Goal: Information Seeking & Learning: Learn about a topic

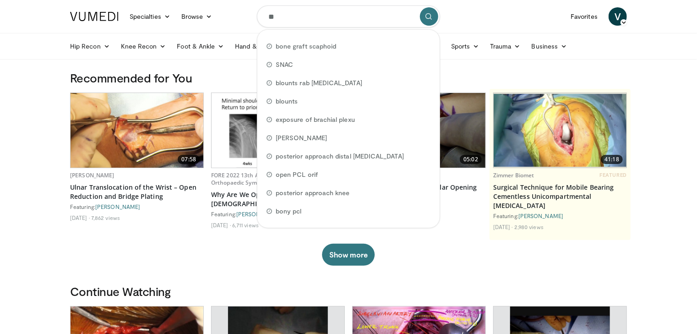
scroll to position [200, 0]
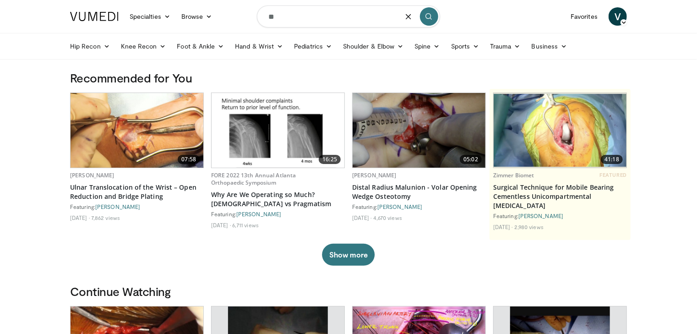
type input "*"
type input "**********"
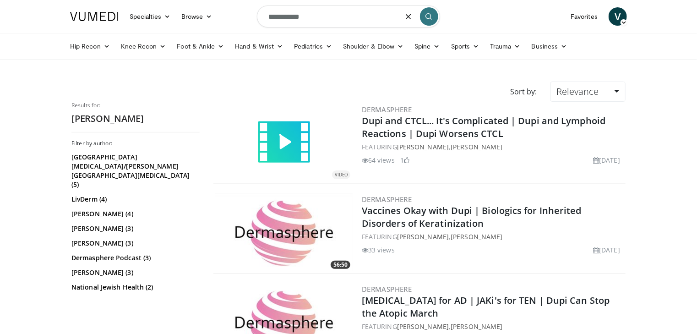
drag, startPoint x: 318, startPoint y: 10, endPoint x: 229, endPoint y: 13, distance: 89.8
click at [229, 13] on nav "Specialties Adult & Family Medicine Allergy, Asthma, Immunology Anesthesiology …" at bounding box center [349, 16] width 568 height 33
type input "********"
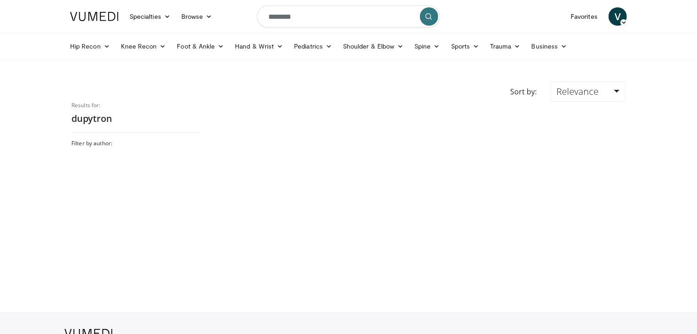
scroll to position [200, 0]
drag, startPoint x: 228, startPoint y: 16, endPoint x: 220, endPoint y: 16, distance: 8.2
click at [220, 16] on nav "Specialties Adult & Family Medicine Allergy, Asthma, Immunology Anesthesiology …" at bounding box center [349, 16] width 568 height 33
paste input "*"
type input "*********"
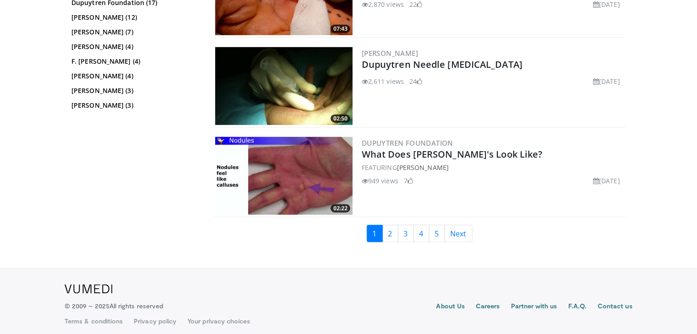
scroll to position [2132, 0]
click at [396, 230] on link "2" at bounding box center [390, 232] width 16 height 17
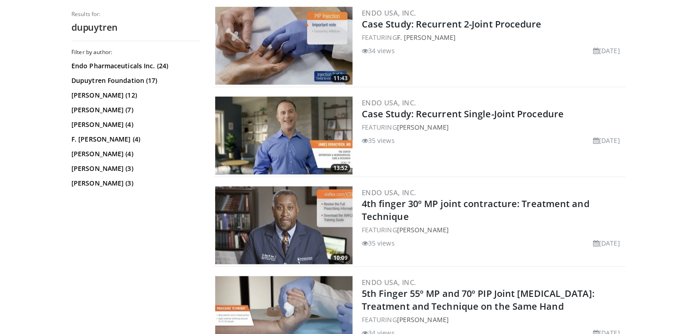
scroll to position [2122, 0]
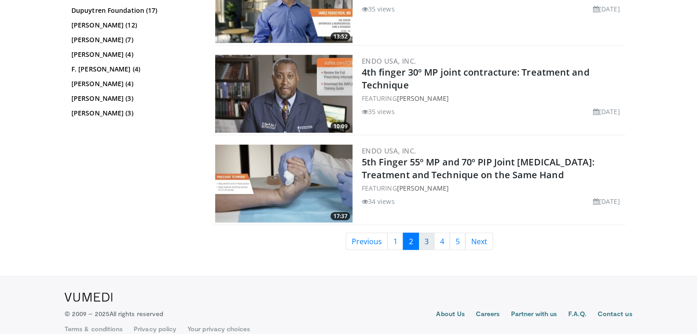
click at [427, 233] on link "3" at bounding box center [427, 241] width 16 height 17
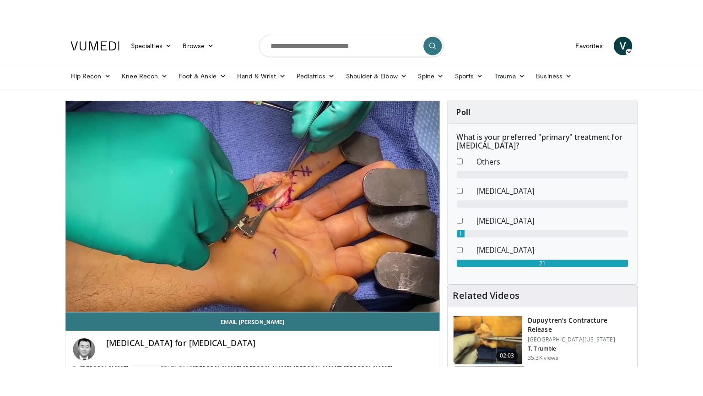
scroll to position [200, 0]
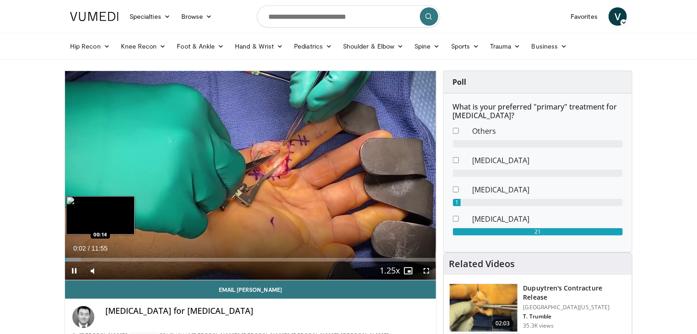
click at [73, 258] on div "Progress Bar" at bounding box center [73, 260] width 16 height 4
click at [82, 257] on div "Loaded : 5.54% 00:15 00:31" at bounding box center [250, 257] width 371 height 9
click at [111, 257] on div "Loaded : 8.39% 00:32 01:27" at bounding box center [250, 257] width 371 height 9
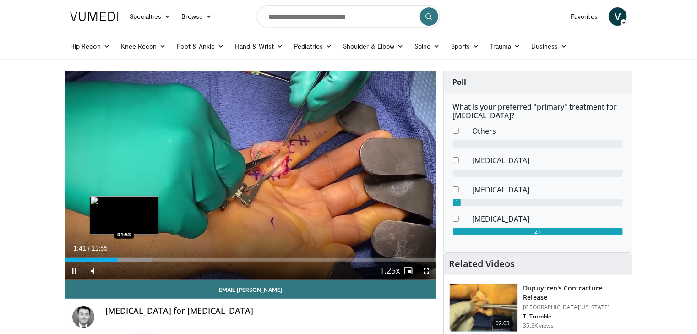
click at [124, 257] on div "Loaded : 23.55% 01:41 01:53" at bounding box center [250, 257] width 371 height 9
click at [127, 258] on div "Progress Bar" at bounding box center [133, 260] width 49 height 4
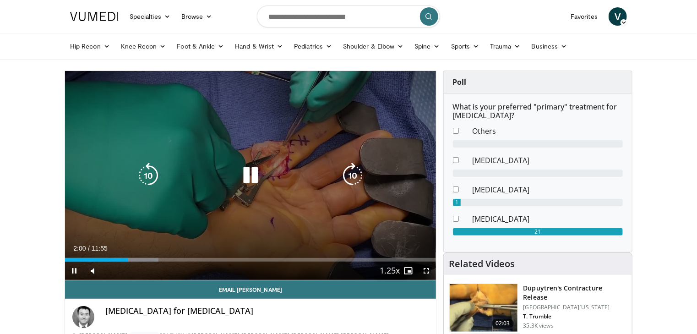
click at [136, 257] on div "Loaded : 25.18% 02:00 02:07" at bounding box center [250, 257] width 371 height 9
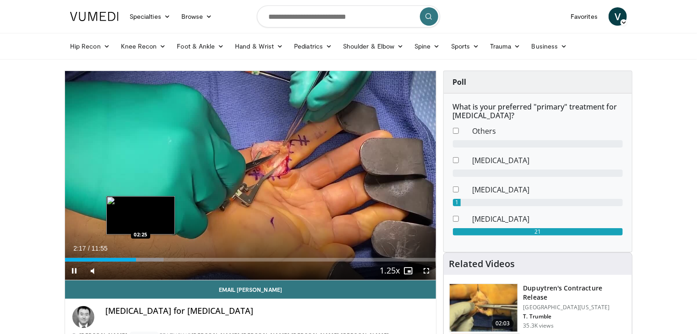
click at [141, 258] on div "Loaded : 26.57% 02:17 02:25" at bounding box center [250, 260] width 371 height 4
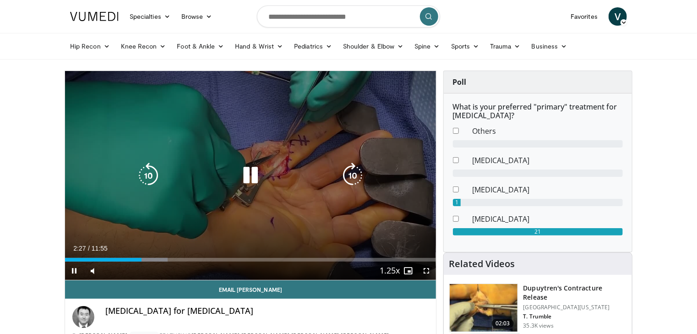
click at [148, 255] on div "Loaded : 27.71% 02:27 02:39" at bounding box center [250, 257] width 371 height 9
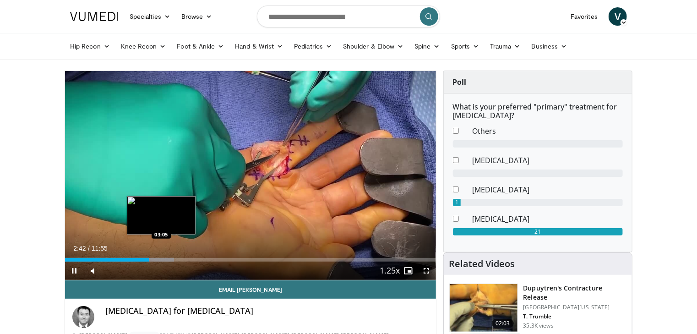
click at [161, 259] on div "Loaded : 29.37% 02:42 03:05" at bounding box center [250, 260] width 371 height 4
drag, startPoint x: 174, startPoint y: 258, endPoint x: 180, endPoint y: 260, distance: 6.7
click at [175, 259] on div "Progress Bar" at bounding box center [165, 260] width 38 height 4
drag, startPoint x: 177, startPoint y: 260, endPoint x: 184, endPoint y: 260, distance: 7.3
click at [179, 260] on div "Loaded : 33.57% 03:33 03:35" at bounding box center [250, 260] width 371 height 4
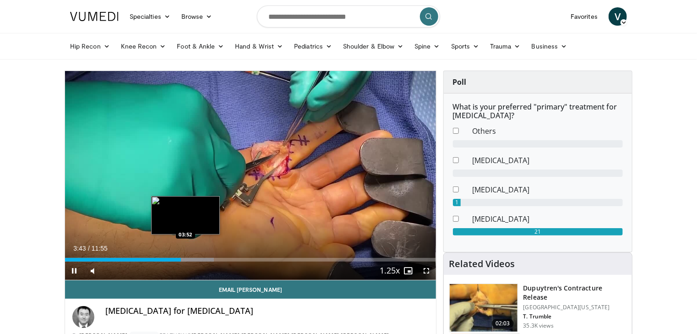
click at [186, 258] on div "Loaded : 40.19% 03:43 03:52" at bounding box center [250, 260] width 371 height 4
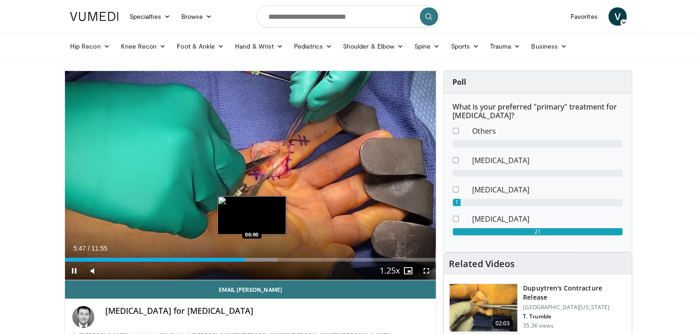
click at [250, 256] on div "Loaded : 57.35% 05:47 06:00" at bounding box center [250, 257] width 371 height 9
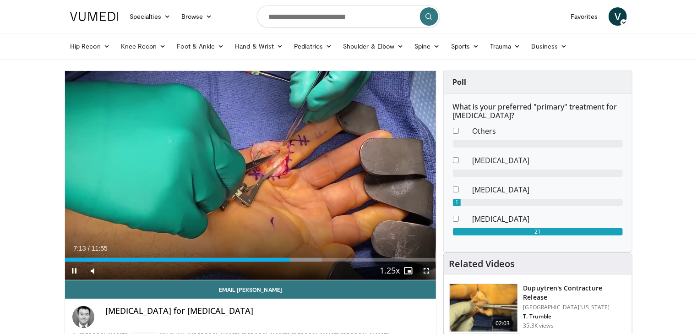
click at [429, 271] on span "Video Player" at bounding box center [427, 270] width 18 height 18
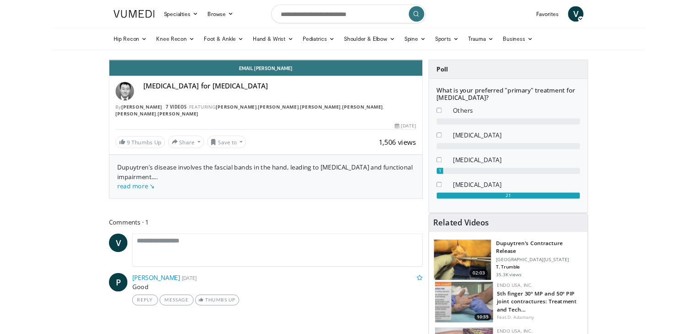
scroll to position [138, 0]
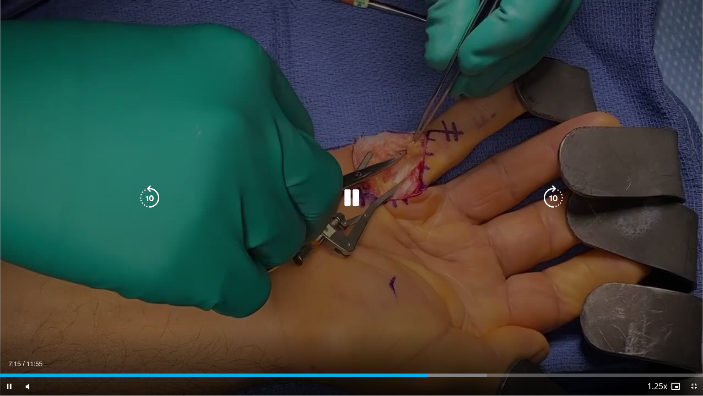
click at [439, 288] on div "10 seconds Tap to unmute" at bounding box center [351, 197] width 703 height 395
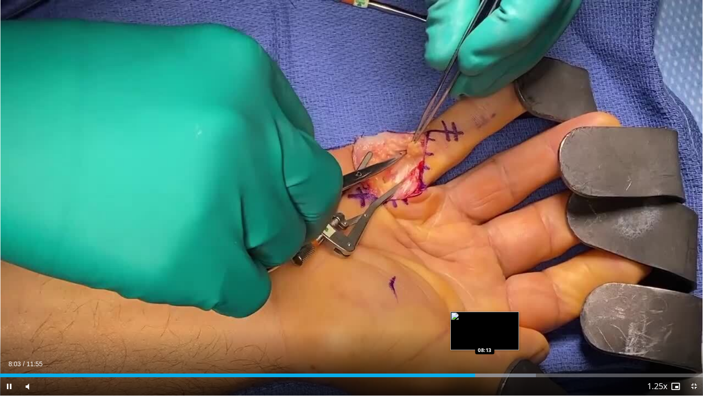
click at [480, 333] on div "Progress Bar" at bounding box center [491, 375] width 92 height 4
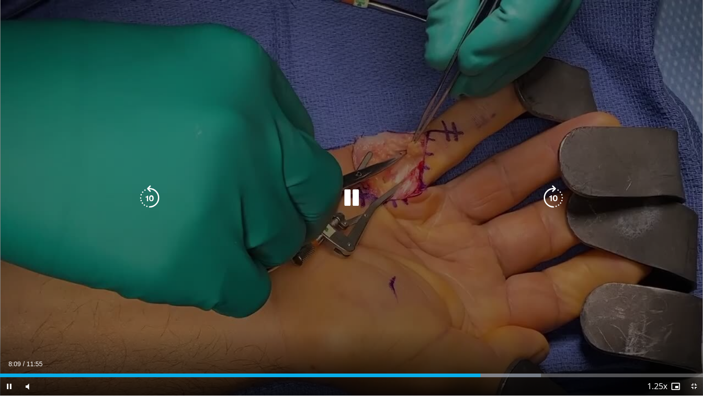
click at [491, 333] on div "Loaded : 76.93% 08:09 08:19" at bounding box center [351, 375] width 703 height 4
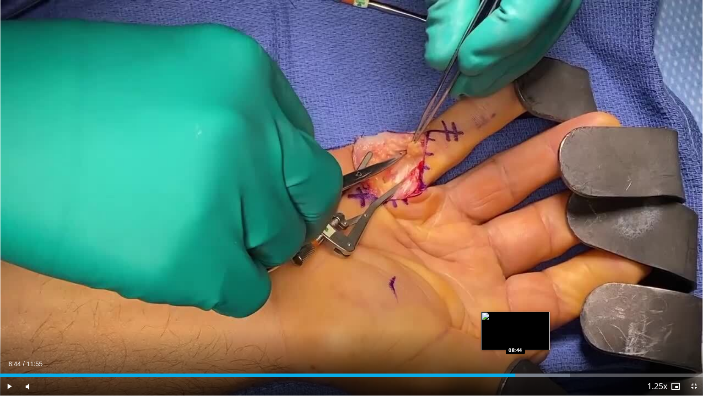
click at [516, 333] on div "Progress Bar" at bounding box center [523, 375] width 93 height 4
drag, startPoint x: 526, startPoint y: 374, endPoint x: 537, endPoint y: 375, distance: 11.1
click at [528, 333] on div "Loaded : 81.12% 08:44 08:55" at bounding box center [351, 375] width 703 height 4
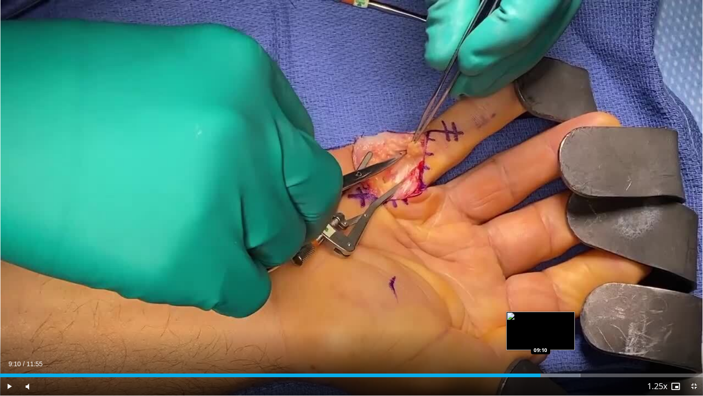
click at [541, 333] on div "Progress Bar" at bounding box center [541, 375] width 1 height 4
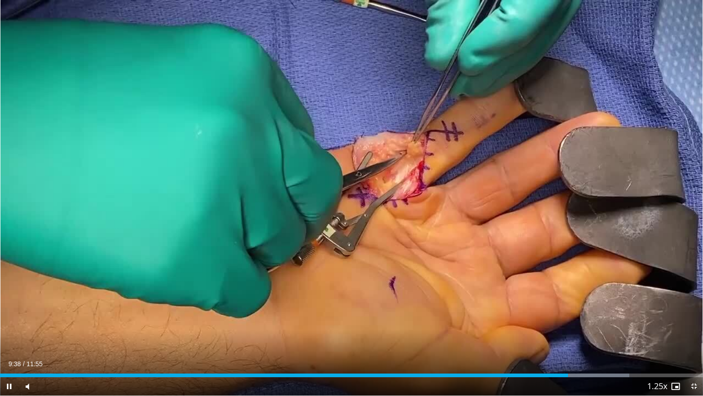
click at [578, 333] on div "Current Time 9:38 / Duration 11:55 Pause Skip Backward Skip Forward Mute 16% Lo…" at bounding box center [351, 386] width 703 height 18
click at [591, 333] on div "Loaded : 89.51% 09:39 10:01" at bounding box center [351, 375] width 703 height 4
click at [602, 333] on div "Progress Bar" at bounding box center [602, 375] width 75 height 4
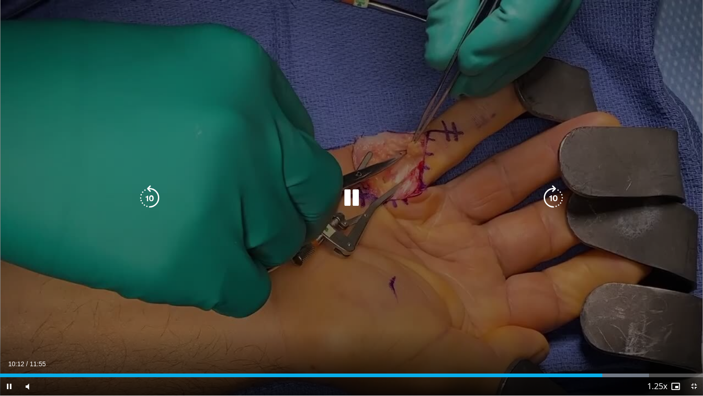
click at [0, 0] on div "Progress Bar" at bounding box center [0, 0] width 0 height 0
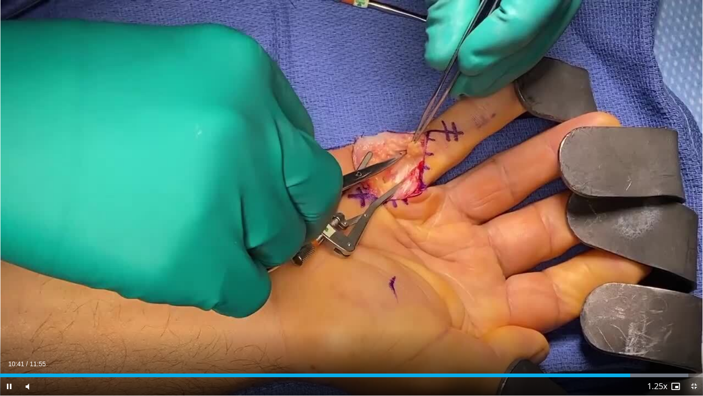
click at [694, 333] on span "Video Player" at bounding box center [694, 386] width 18 height 18
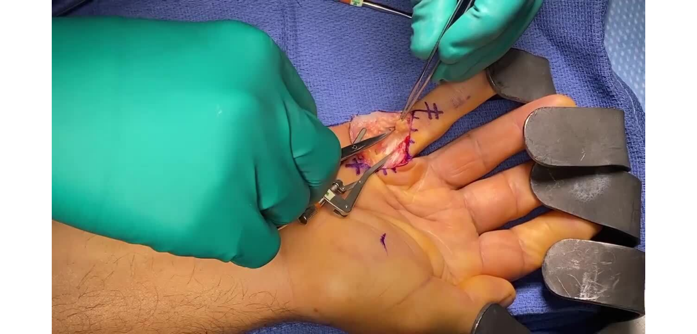
scroll to position [200, 0]
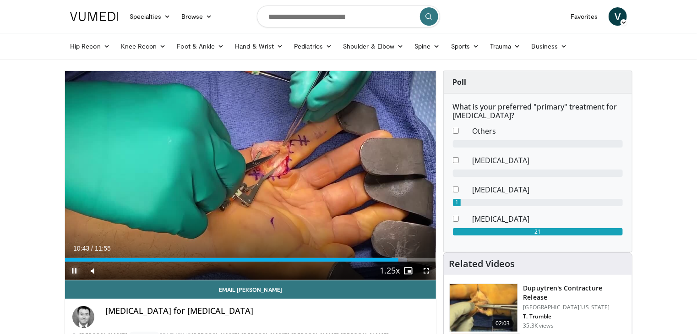
click at [76, 272] on span "Video Player" at bounding box center [74, 270] width 18 height 18
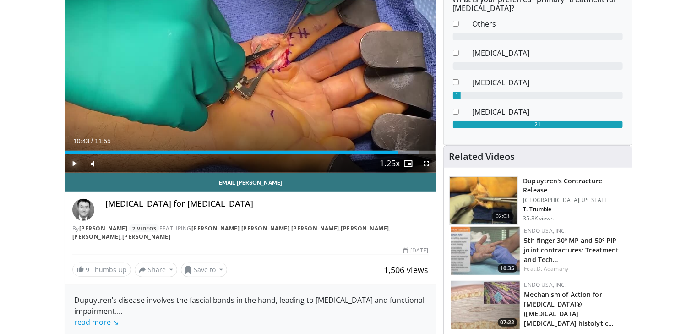
scroll to position [0, 0]
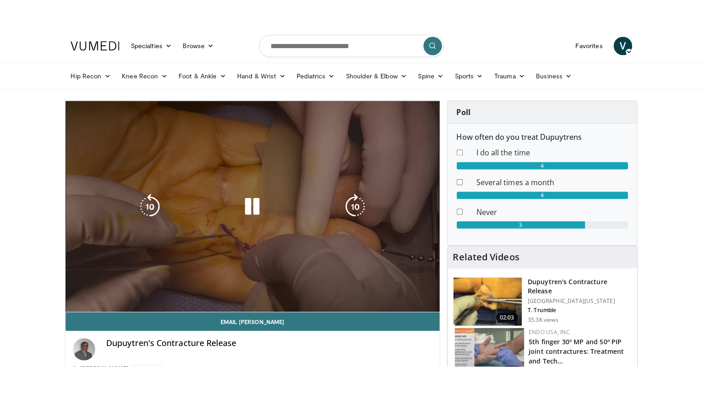
scroll to position [200, 0]
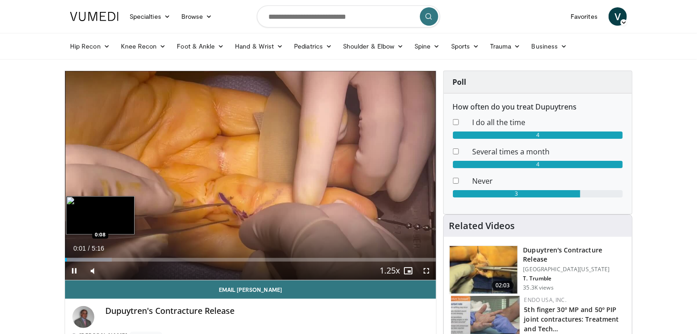
click at [75, 258] on div "Loaded : 12.59% 0:01 0:08" at bounding box center [250, 260] width 371 height 4
click at [84, 258] on div "Loaded : 15.74% 0:09 0:14" at bounding box center [250, 260] width 371 height 4
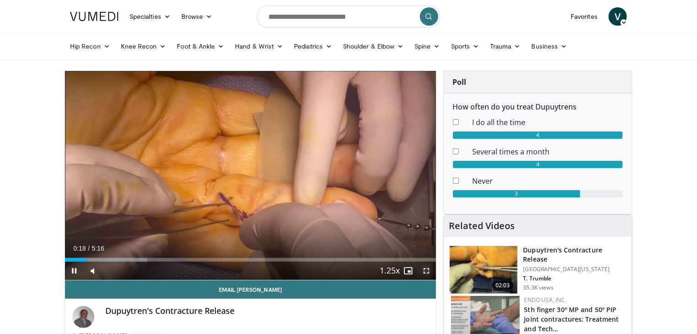
click at [427, 271] on span "Video Player" at bounding box center [427, 270] width 18 height 18
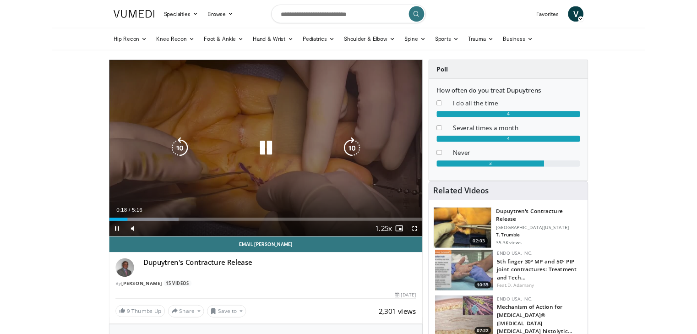
scroll to position [138, 0]
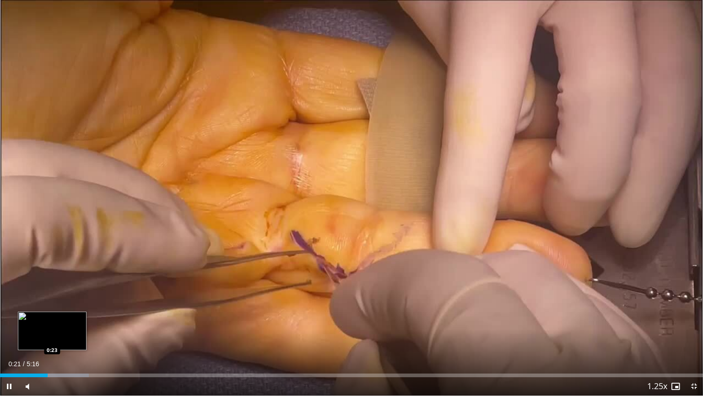
drag, startPoint x: 52, startPoint y: 376, endPoint x: 58, endPoint y: 375, distance: 5.5
click at [52, 333] on div "Loaded : 12.63% 0:21 0:23" at bounding box center [351, 375] width 703 height 4
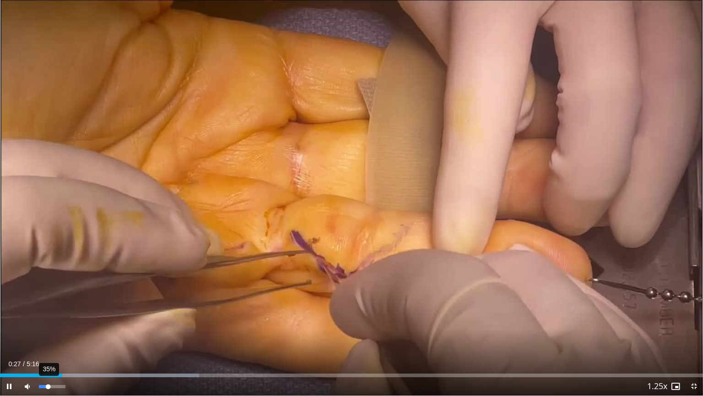
click at [48, 333] on div "35%" at bounding box center [52, 386] width 26 height 3
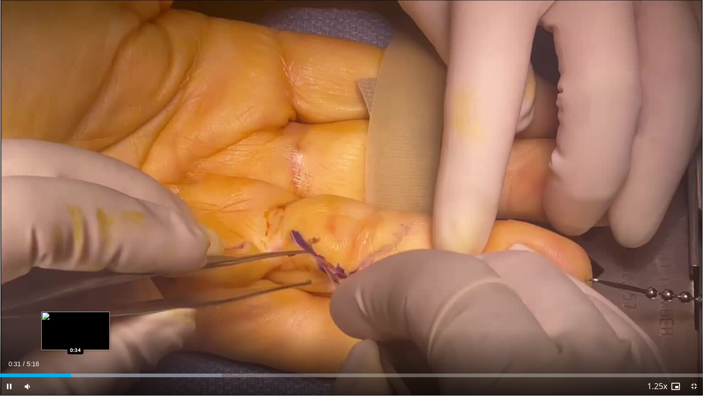
click at [76, 333] on div "Progress Bar" at bounding box center [121, 375] width 199 height 4
drag, startPoint x: 84, startPoint y: 375, endPoint x: 90, endPoint y: 375, distance: 5.5
click at [86, 333] on div "Loaded : 31.51% 0:34 0:37" at bounding box center [351, 375] width 703 height 4
click at [95, 333] on div "Progress Bar" at bounding box center [94, 375] width 1 height 4
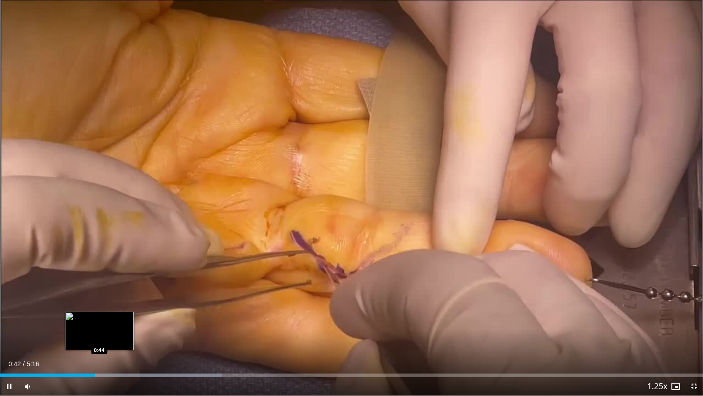
click at [107, 333] on div "Loaded : 31.51% 0:42 0:44" at bounding box center [351, 375] width 703 height 4
click at [120, 333] on div "Current Time 0:48 / Duration 5:16 Pause Skip Backward Skip Forward Mute 44% Loa…" at bounding box center [351, 386] width 703 height 18
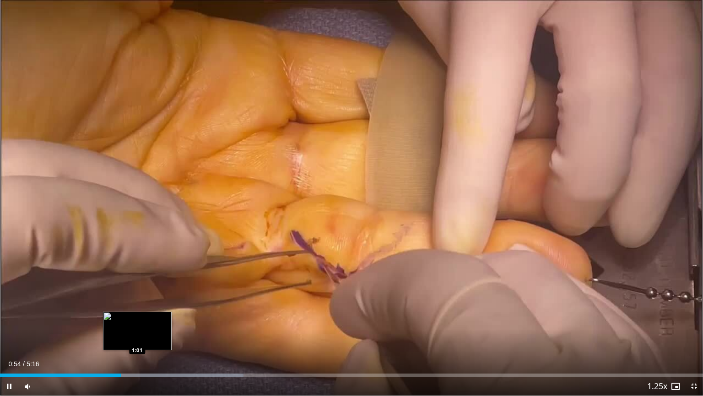
click at [139, 333] on div "Loaded : 34.66% 0:54 1:01" at bounding box center [351, 372] width 703 height 9
click at [162, 333] on div "Loaded : 37.81% 1:03 1:09" at bounding box center [351, 375] width 703 height 4
click at [147, 333] on div "1:15" at bounding box center [83, 375] width 167 height 4
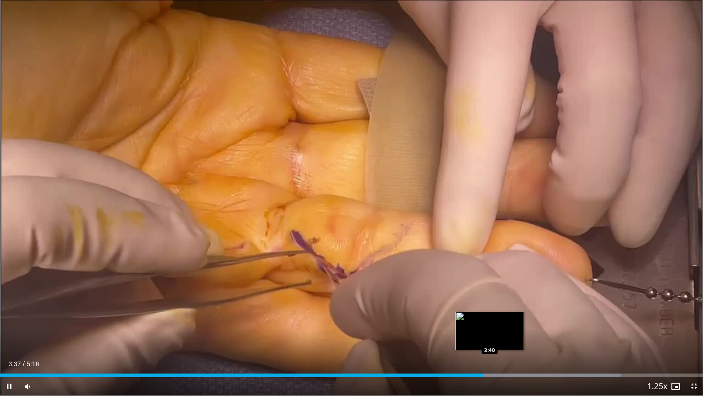
click at [494, 333] on div "Loaded : 88.25% 3:37 3:40" at bounding box center [351, 375] width 703 height 4
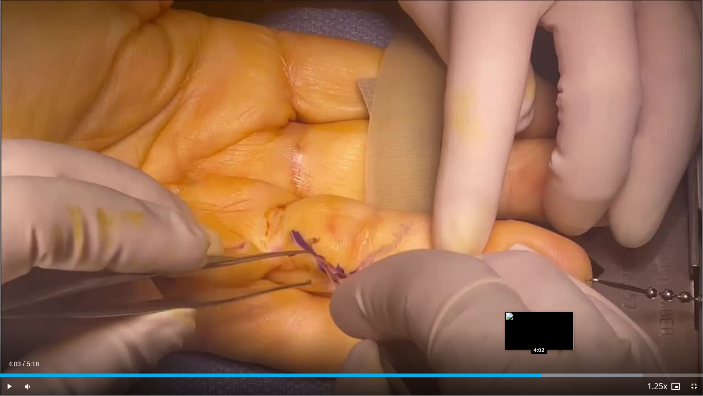
click at [541, 333] on div "Loaded : 91.41% 4:03 4:02" at bounding box center [351, 375] width 703 height 4
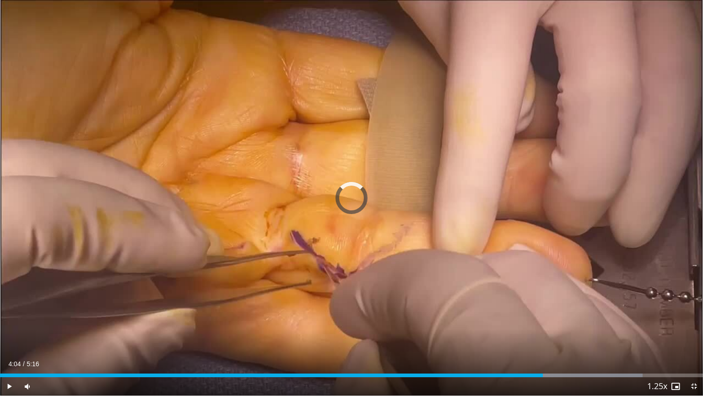
drag, startPoint x: 566, startPoint y: 374, endPoint x: 594, endPoint y: 376, distance: 27.1
click at [568, 333] on div "Progress Bar" at bounding box center [561, 375] width 163 height 4
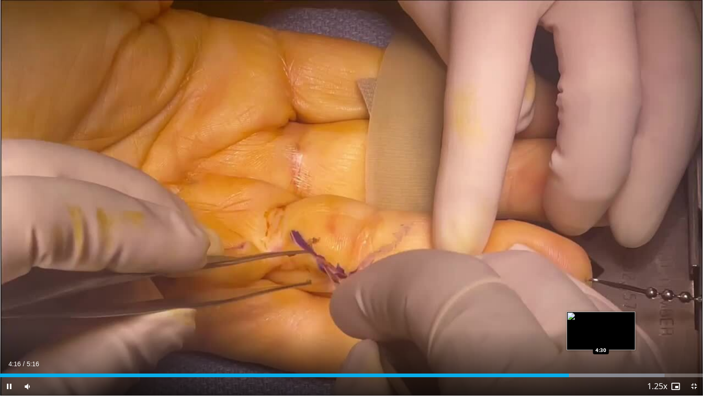
click at [601, 333] on div "Progress Bar" at bounding box center [583, 375] width 163 height 4
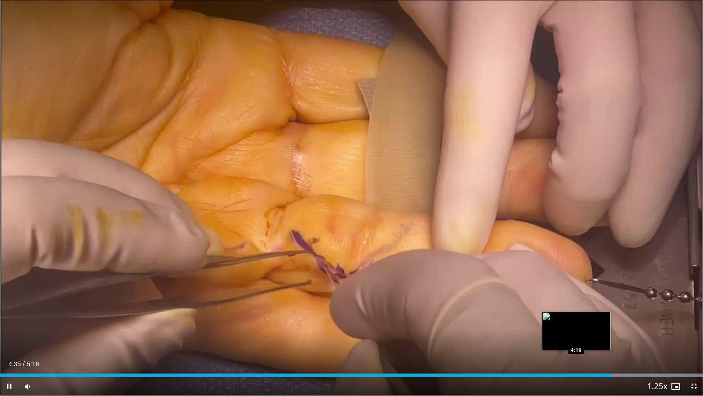
click at [577, 333] on div "Loaded : 100.00% 4:35 4:19" at bounding box center [351, 375] width 703 height 4
click at [583, 333] on div "Progress Bar" at bounding box center [603, 375] width 202 height 4
click at [693, 333] on span "Video Player" at bounding box center [694, 386] width 18 height 18
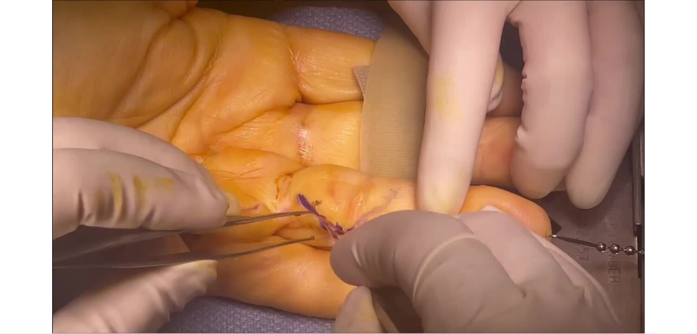
scroll to position [200, 0]
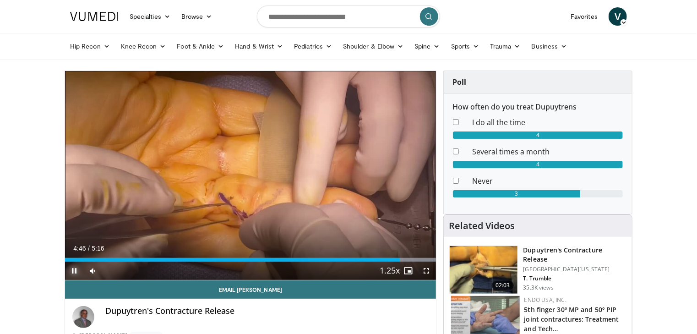
click at [75, 272] on span "Video Player" at bounding box center [74, 270] width 18 height 18
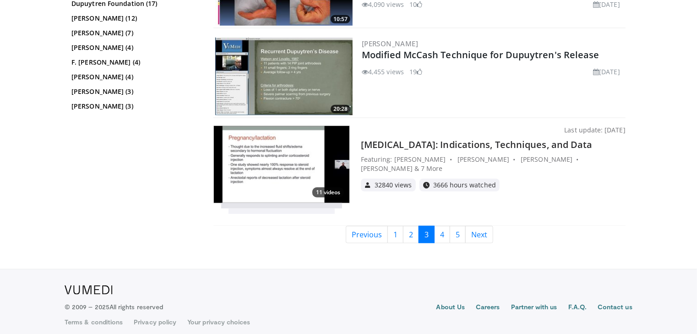
scroll to position [1951, 0]
click at [440, 229] on link "4" at bounding box center [442, 233] width 16 height 17
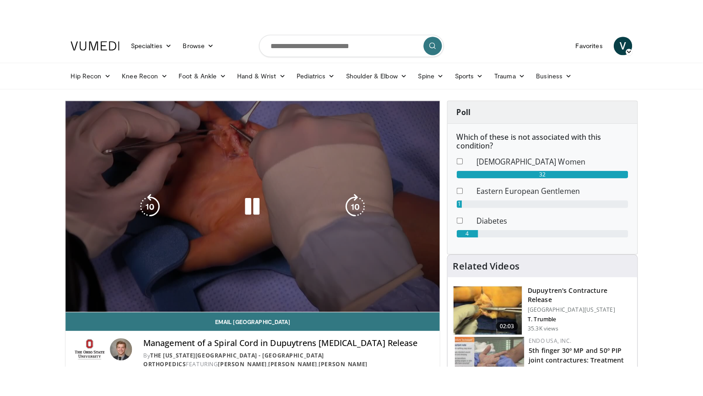
scroll to position [200, 0]
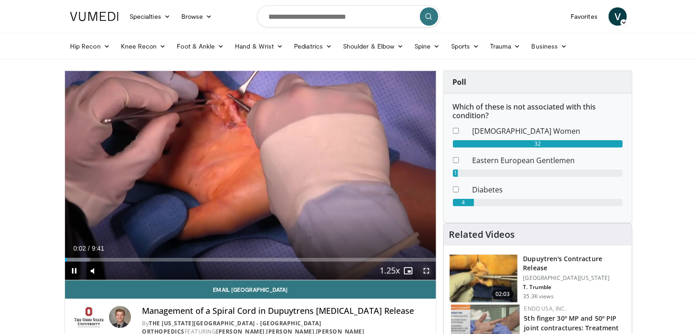
click at [431, 269] on span "Video Player" at bounding box center [427, 270] width 18 height 18
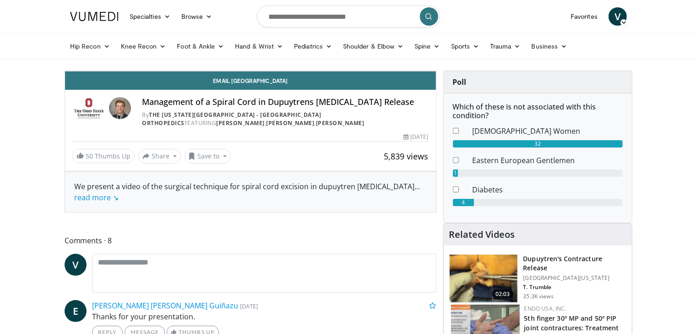
scroll to position [138, 0]
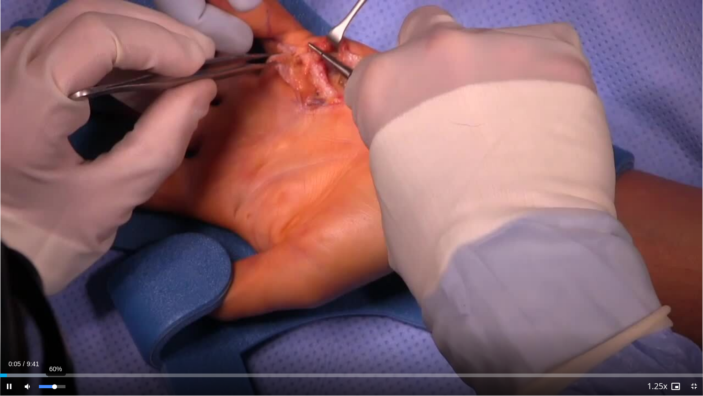
drag, startPoint x: 44, startPoint y: 388, endPoint x: 54, endPoint y: 387, distance: 10.2
click at [54, 333] on div "Volume Level" at bounding box center [47, 386] width 16 height 3
click at [32, 333] on div "Loaded : 11.93% 0:26 0:26" at bounding box center [351, 375] width 703 height 4
drag, startPoint x: 48, startPoint y: 375, endPoint x: 59, endPoint y: 377, distance: 11.1
click at [48, 333] on div "Loaded : 11.93% 0:39 0:38" at bounding box center [351, 375] width 703 height 4
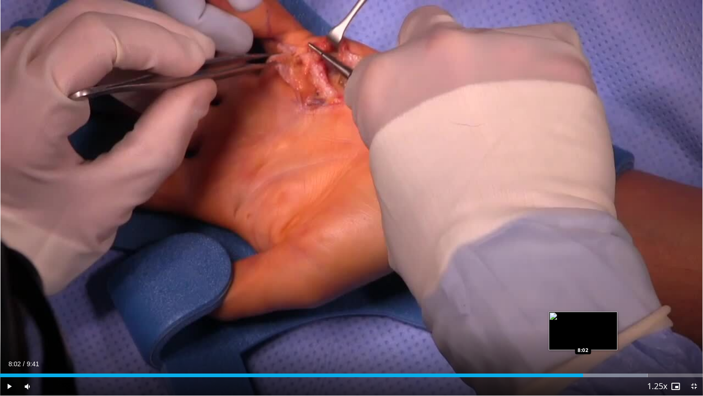
click at [583, 333] on div "Loaded : 92.09% 8:02 8:02" at bounding box center [351, 375] width 703 height 4
click at [600, 333] on div "Progress Bar" at bounding box center [603, 375] width 113 height 4
click at [612, 333] on div "Progress Bar" at bounding box center [621, 375] width 114 height 4
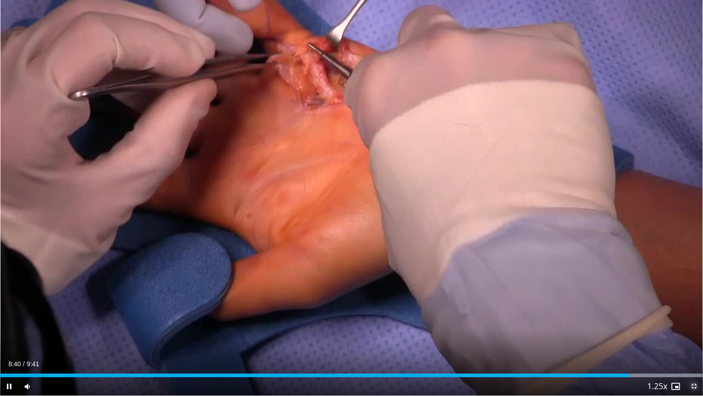
click at [694, 333] on span "Video Player" at bounding box center [694, 386] width 18 height 18
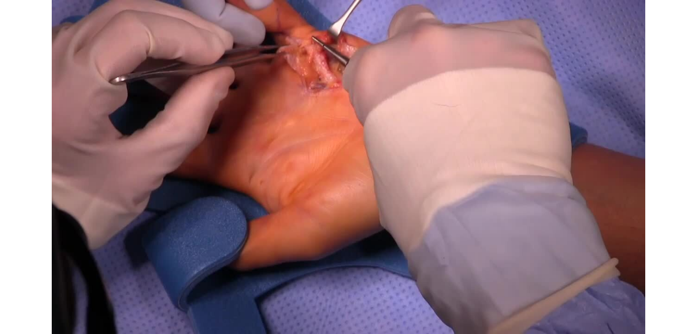
scroll to position [200, 0]
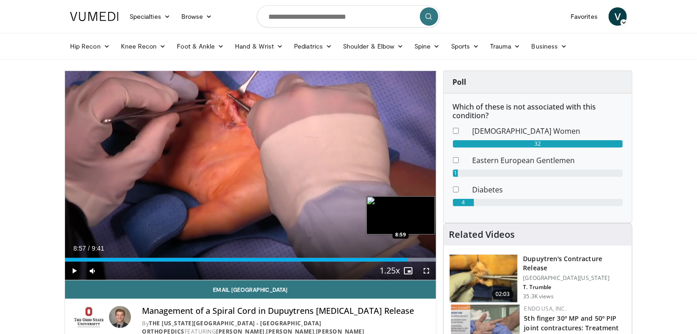
click at [408, 261] on div "Loaded : 100.00% 8:57 8:59" at bounding box center [250, 260] width 371 height 4
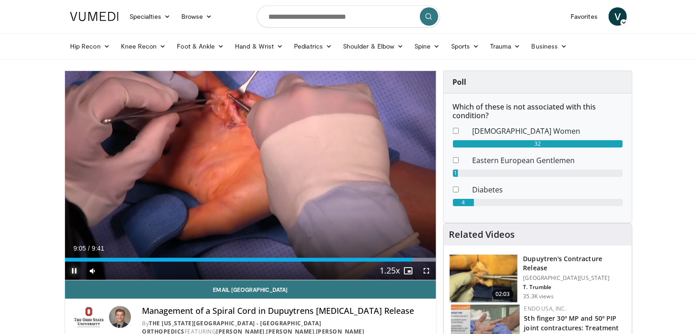
click at [75, 269] on span "Video Player" at bounding box center [74, 270] width 18 height 18
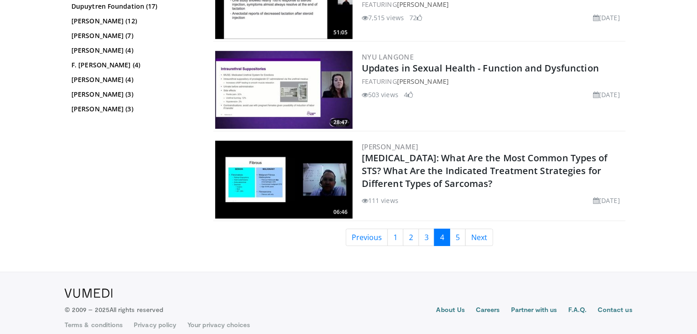
scroll to position [1411, 0]
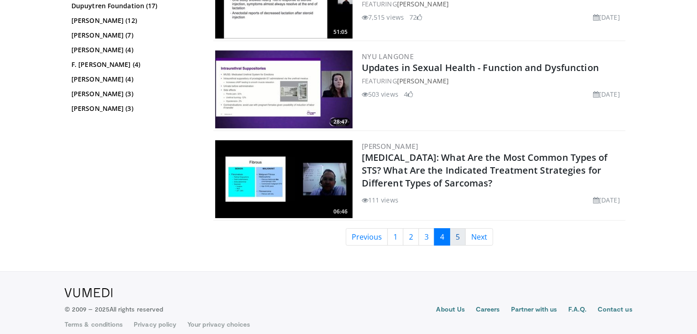
click at [457, 234] on link "5" at bounding box center [458, 236] width 16 height 17
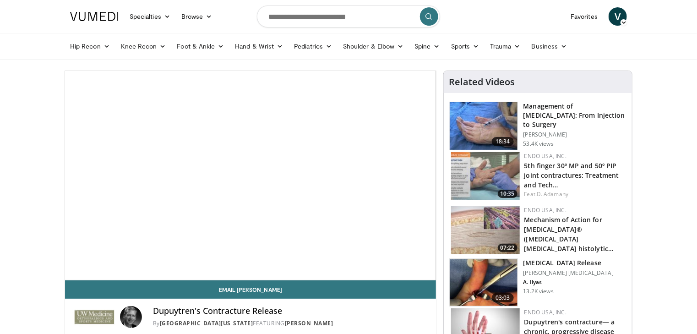
scroll to position [200, 0]
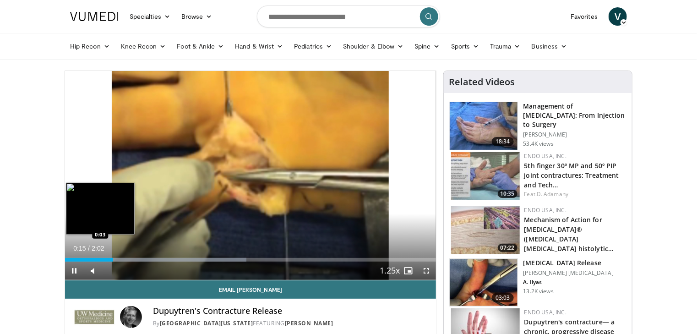
click at [75, 258] on div "Loaded : 48.86% 0:15 0:03" at bounding box center [250, 260] width 371 height 4
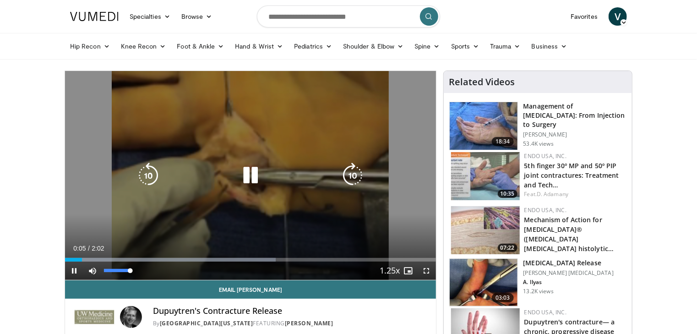
drag, startPoint x: 111, startPoint y: 274, endPoint x: 147, endPoint y: 274, distance: 35.7
click at [147, 274] on div "Mute 100%" at bounding box center [115, 270] width 64 height 18
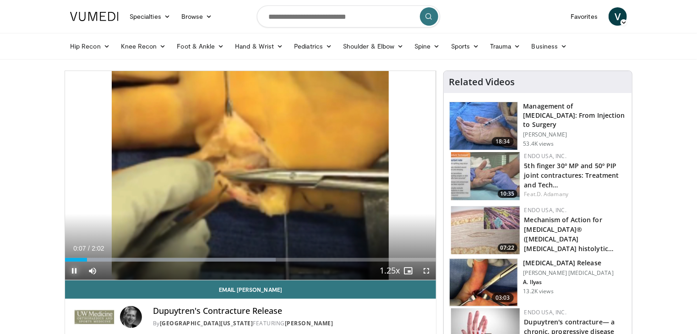
click at [71, 272] on span "Video Player" at bounding box center [74, 270] width 18 height 18
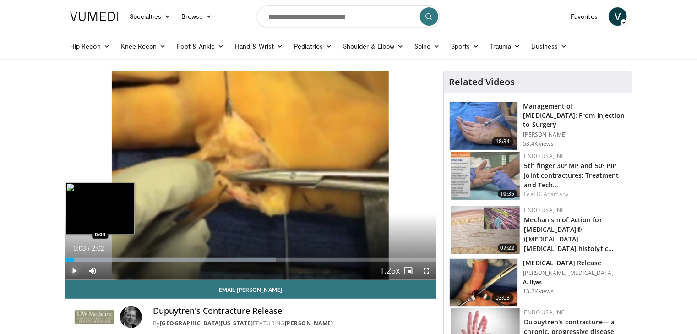
click at [74, 260] on div "Loaded : 56.86% 0:03 0:03" at bounding box center [250, 260] width 371 height 4
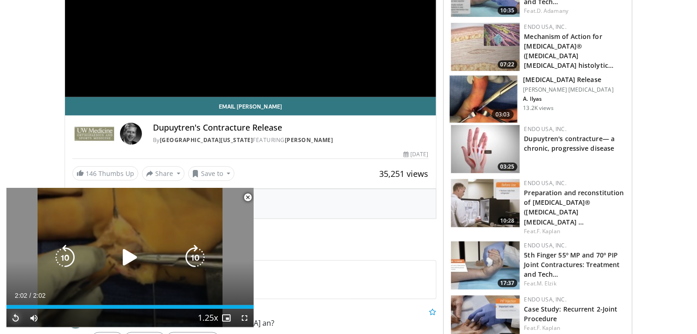
scroll to position [240, 0]
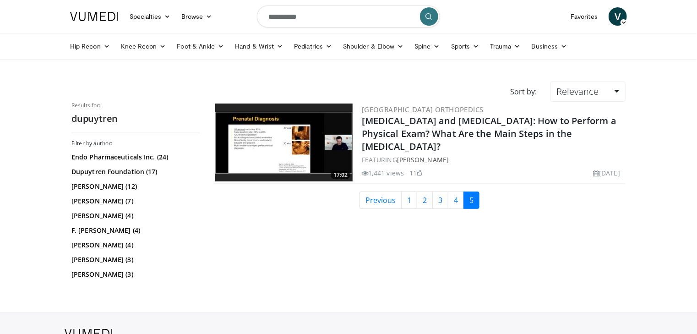
scroll to position [200, 0]
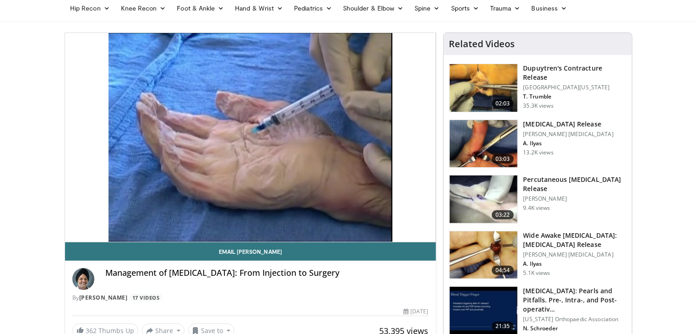
scroll to position [29, 0]
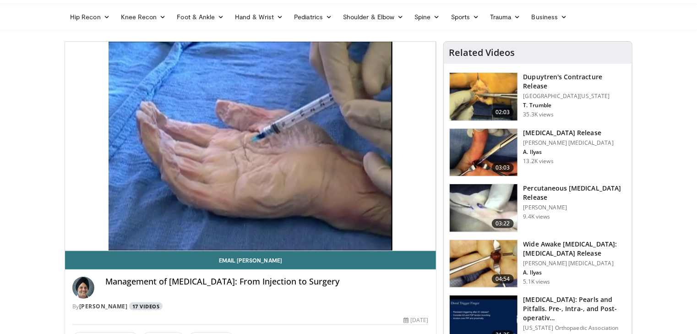
click at [140, 308] on link "17 Videos" at bounding box center [145, 306] width 33 height 8
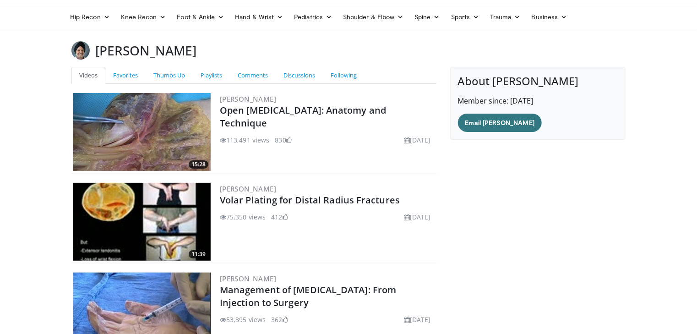
scroll to position [29, 0]
click at [118, 76] on link "Favorites" at bounding box center [125, 75] width 40 height 17
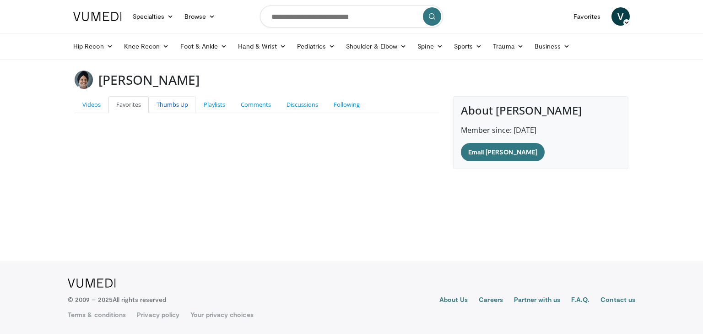
click at [167, 110] on link "Thumbs Up" at bounding box center [172, 104] width 47 height 17
click at [214, 109] on link "Playlists" at bounding box center [214, 104] width 37 height 17
click at [259, 109] on link "Comments" at bounding box center [256, 104] width 46 height 17
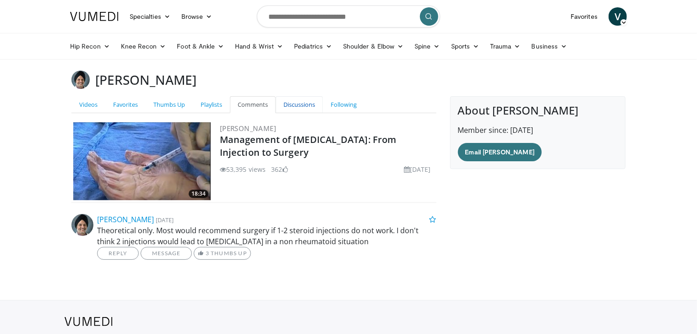
click at [292, 108] on link "Discussions" at bounding box center [299, 104] width 47 height 17
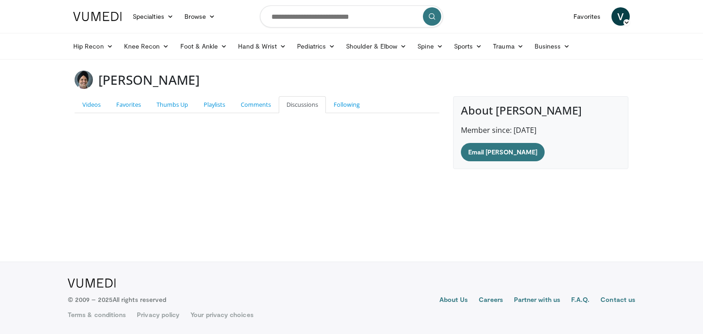
scroll to position [200, 0]
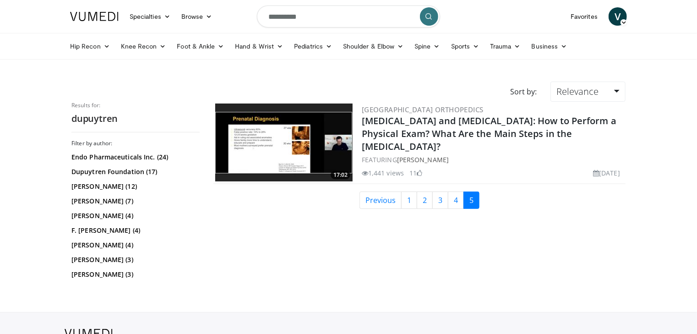
scroll to position [200, 0]
